Goal: Information Seeking & Learning: Learn about a topic

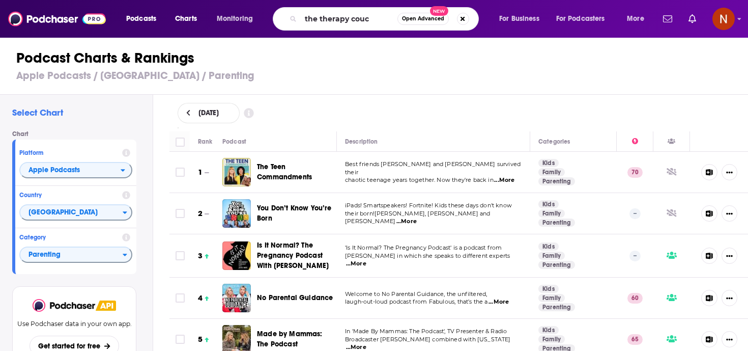
type input "the therapy couch"
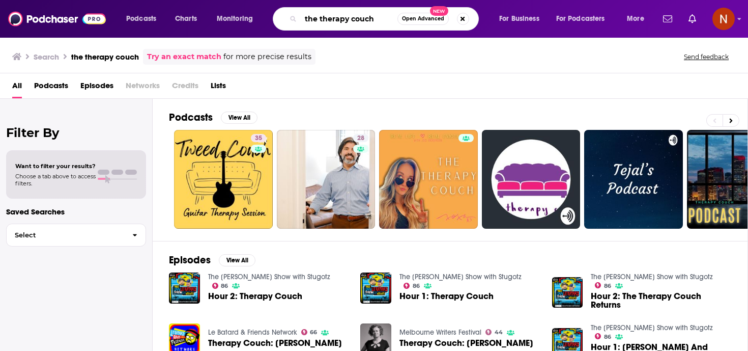
click at [354, 20] on input "the therapy couch" at bounding box center [349, 19] width 97 height 16
type input "the therapy [PERSON_NAME]"
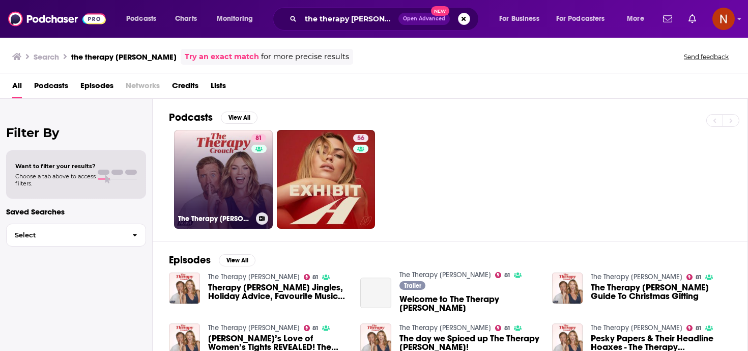
click at [211, 208] on link "81 The Therapy [PERSON_NAME]" at bounding box center [223, 179] width 99 height 99
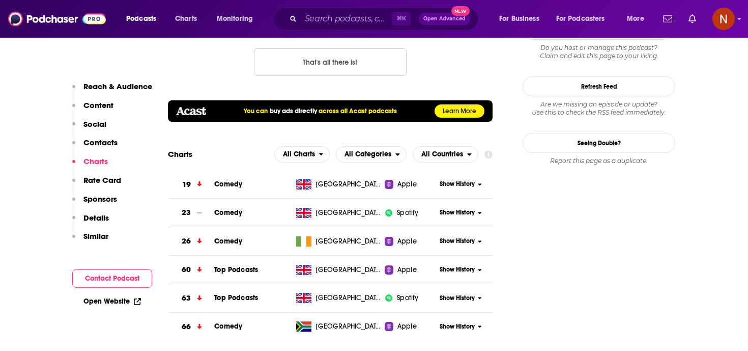
scroll to position [1172, 0]
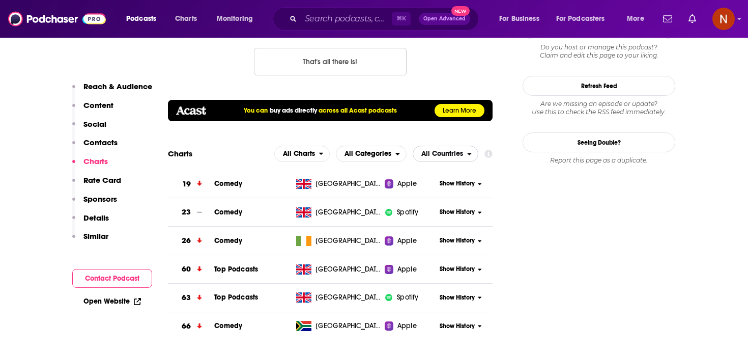
click at [467, 150] on icon "open menu" at bounding box center [469, 153] width 5 height 7
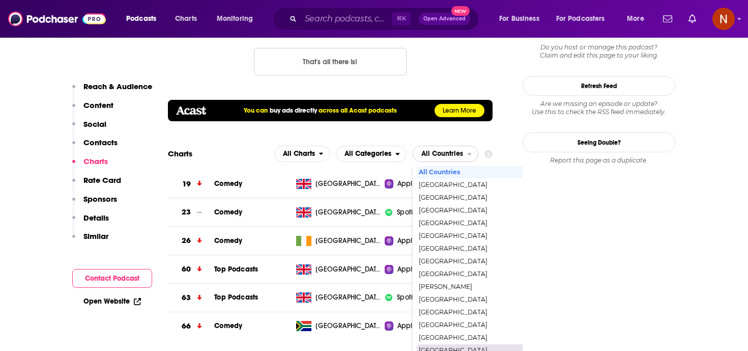
scroll to position [247, 0]
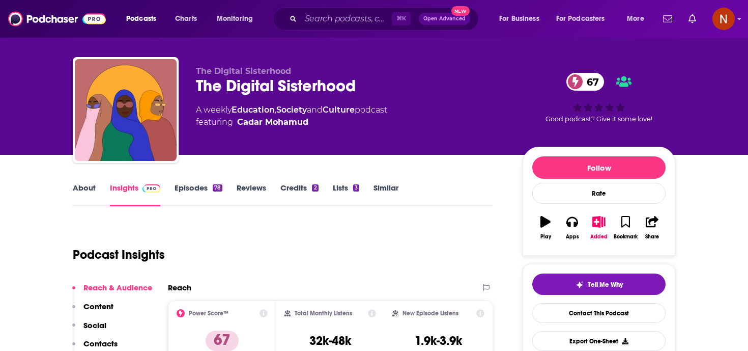
scroll to position [11, 0]
click at [339, 9] on div "⌘ K Open Advanced New" at bounding box center [376, 18] width 206 height 23
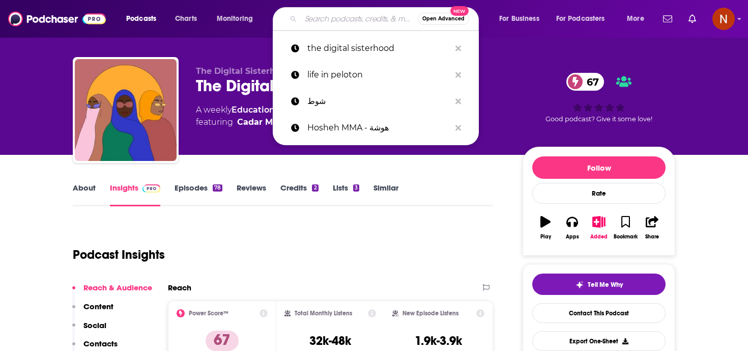
click at [339, 18] on input "Search podcasts, credits, & more..." at bounding box center [359, 19] width 117 height 16
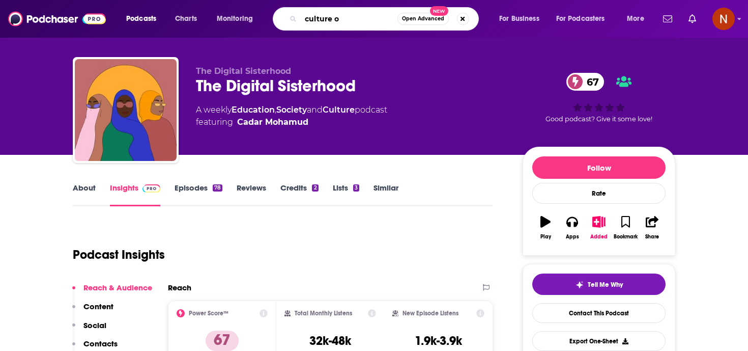
type input "culture og"
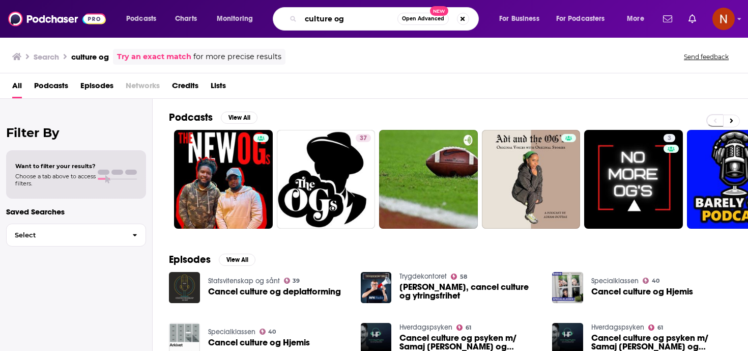
click at [370, 24] on input "culture og" at bounding box center [349, 19] width 97 height 16
type input "culture g"
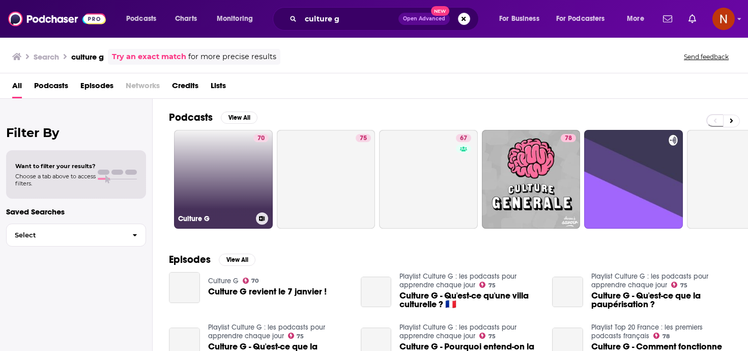
click at [214, 200] on link "70 Culture G" at bounding box center [223, 179] width 99 height 99
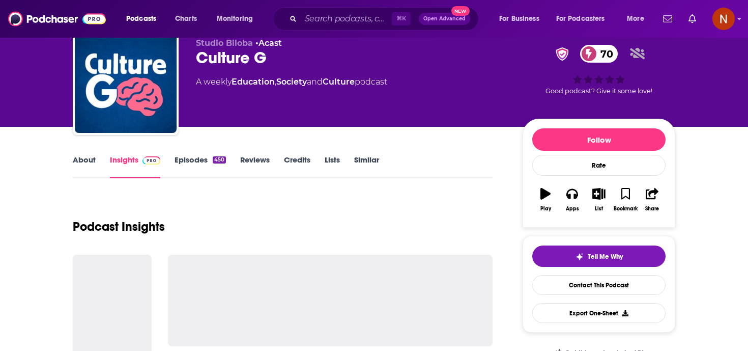
scroll to position [32, 0]
